Goal: Check status: Check status

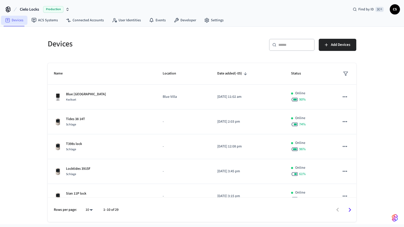
click at [13, 23] on link "Devices" at bounding box center [14, 20] width 26 height 9
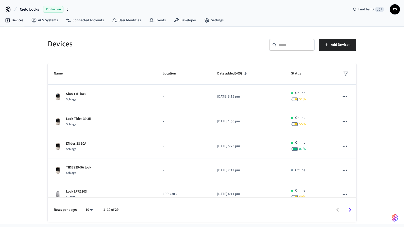
scroll to position [103, 0]
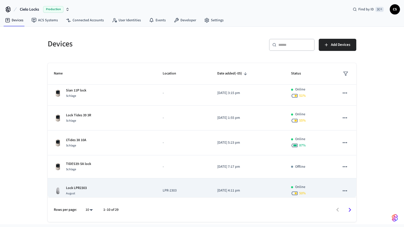
click at [89, 182] on td "Lock LPR2303 August" at bounding box center [102, 191] width 109 height 25
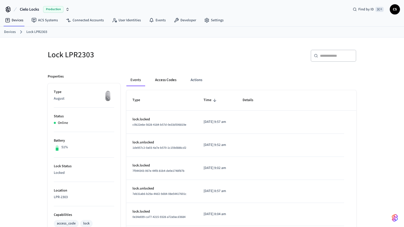
click at [170, 78] on button "Access Codes" at bounding box center [165, 80] width 29 height 12
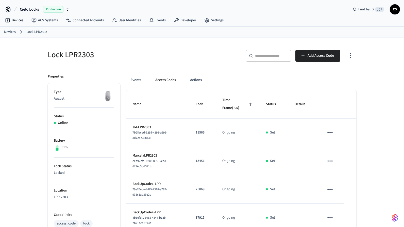
scroll to position [4, 0]
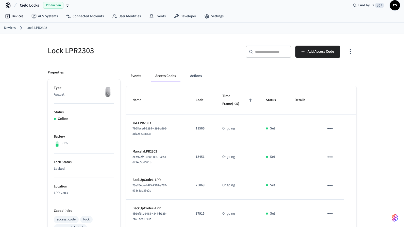
click at [137, 77] on button "Events" at bounding box center [135, 76] width 19 height 12
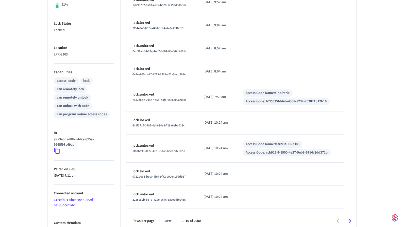
scroll to position [142, 0]
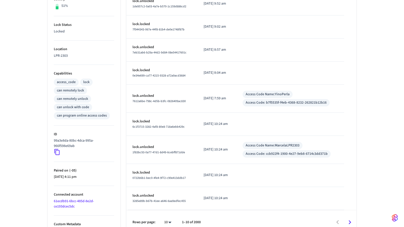
drag, startPoint x: 199, startPoint y: 125, endPoint x: 236, endPoint y: 126, distance: 37.0
click at [236, 126] on td "2025/08/22 at 10:24 am" at bounding box center [216, 124] width 39 height 23
click at [230, 126] on p "2025/08/22 at 10:24 am" at bounding box center [216, 124] width 27 height 5
drag, startPoint x: 200, startPoint y: 124, endPoint x: 242, endPoint y: 126, distance: 42.6
click at [242, 126] on tr "lock.locked 6c1f3715-3282-4af8-80e8-718a6ebb429c 2025/08/22 at 10:24 am" at bounding box center [241, 124] width 230 height 23
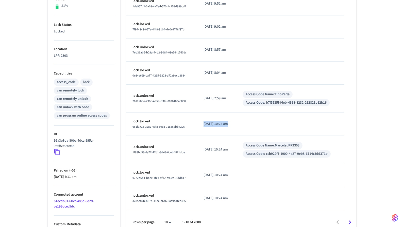
click at [230, 125] on p "2025/08/22 at 10:24 am" at bounding box center [216, 124] width 27 height 5
drag, startPoint x: 200, startPoint y: 99, endPoint x: 239, endPoint y: 98, distance: 38.6
click at [236, 98] on td "2025/08/24 at 7:59 am" at bounding box center [216, 99] width 39 height 28
click at [230, 100] on p "2025/08/24 at 7:59 am" at bounding box center [216, 98] width 27 height 5
drag, startPoint x: 232, startPoint y: 99, endPoint x: 199, endPoint y: 100, distance: 33.5
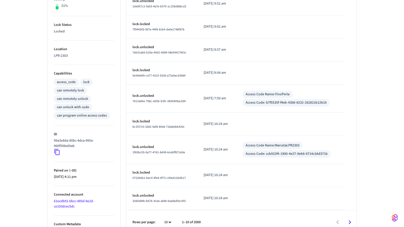
click at [199, 100] on td "2025/08/24 at 7:59 am" at bounding box center [216, 99] width 39 height 28
click at [205, 100] on p "2025/08/24 at 7:59 am" at bounding box center [216, 98] width 27 height 5
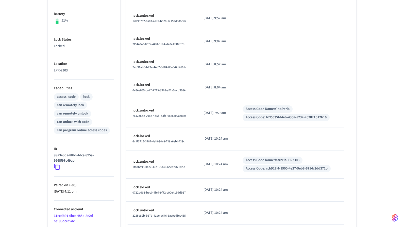
scroll to position [124, 0]
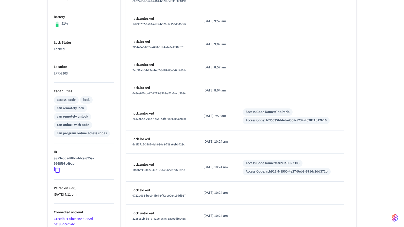
drag, startPoint x: 221, startPoint y: 116, endPoint x: 235, endPoint y: 116, distance: 13.4
click at [230, 116] on p "2025/08/24 at 7:59 am" at bounding box center [216, 116] width 27 height 5
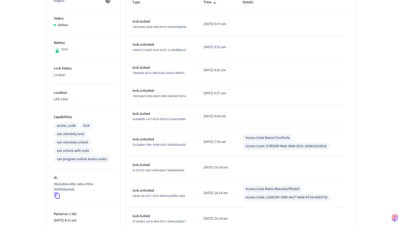
scroll to position [103, 0]
